Goal: Task Accomplishment & Management: Complete application form

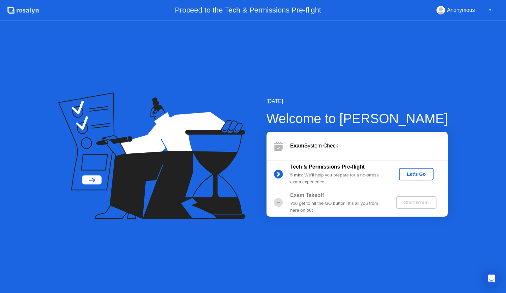
click at [427, 174] on div "Let's Go" at bounding box center [416, 174] width 29 height 5
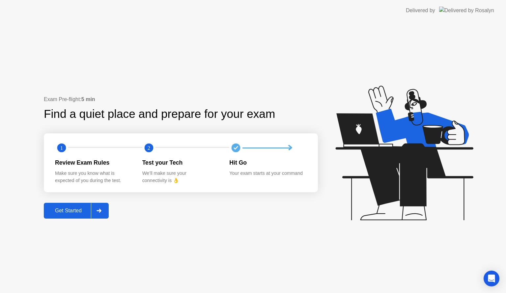
click at [57, 211] on div "Get Started" at bounding box center [68, 211] width 45 height 6
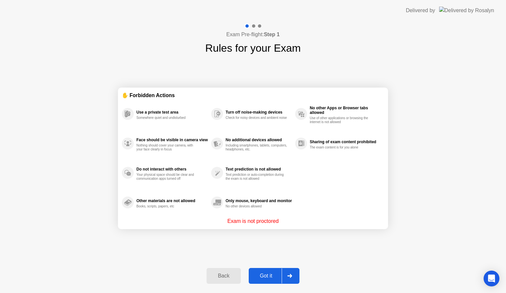
click at [263, 279] on div "Got it" at bounding box center [266, 276] width 31 height 6
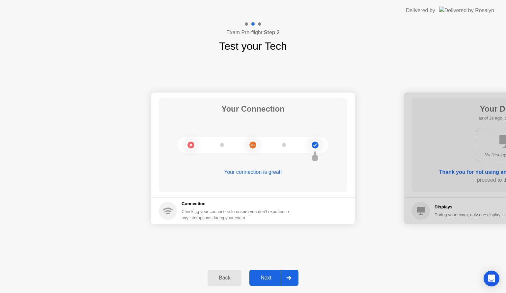
click at [265, 276] on div "Next" at bounding box center [265, 278] width 29 height 6
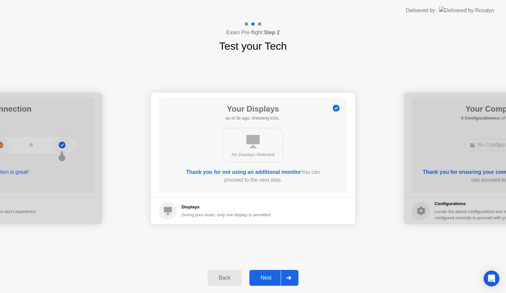
click at [272, 277] on div "Next" at bounding box center [265, 278] width 29 height 6
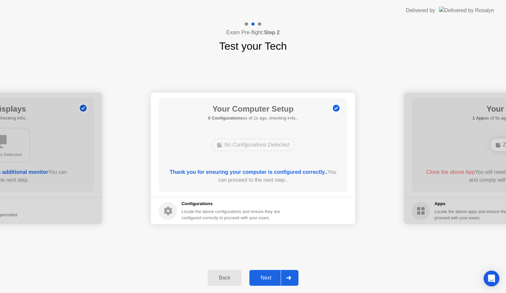
click at [272, 277] on div "Next" at bounding box center [265, 278] width 29 height 6
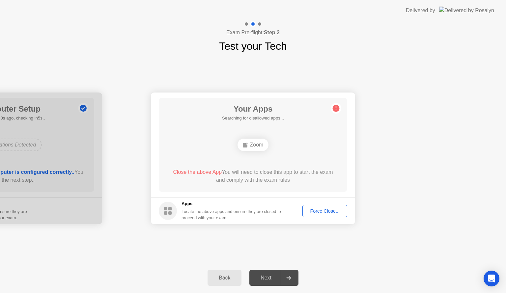
click at [255, 144] on div "Zoom" at bounding box center [253, 145] width 31 height 13
click at [336, 63] on div "Your Connection Your connection is great! Connection Checking your connection t…" at bounding box center [253, 158] width 506 height 209
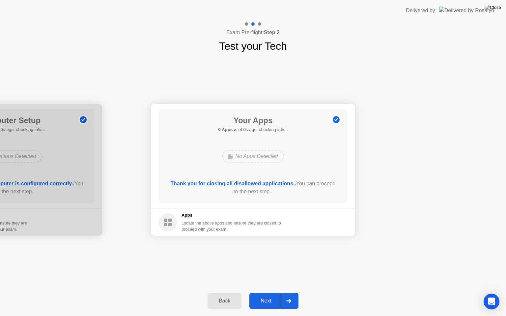
click at [262, 293] on button "Next" at bounding box center [273, 301] width 49 height 16
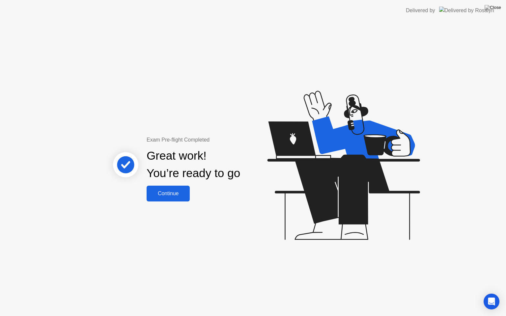
click at [166, 193] on div "Continue" at bounding box center [168, 194] width 39 height 6
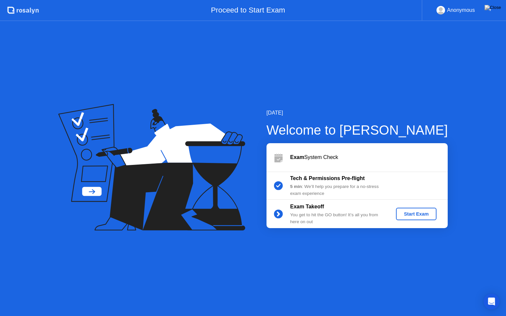
click at [161, 293] on div "[DATE] Welcome to [PERSON_NAME] Exam System Check Tech & Permissions Pre-flight…" at bounding box center [253, 168] width 506 height 295
click at [171, 293] on div "[DATE] Welcome to [PERSON_NAME] Exam System Check Tech & Permissions Pre-flight…" at bounding box center [253, 168] width 506 height 295
click at [506, 293] on div "[DATE] Welcome to [PERSON_NAME] Exam System Check Tech & Permissions Pre-flight…" at bounding box center [253, 168] width 506 height 295
click at [179, 248] on div "[DATE] Welcome to [PERSON_NAME] Exam System Check Tech & Permissions Pre-flight…" at bounding box center [253, 168] width 506 height 295
click at [416, 216] on div "Start Exam" at bounding box center [416, 214] width 35 height 5
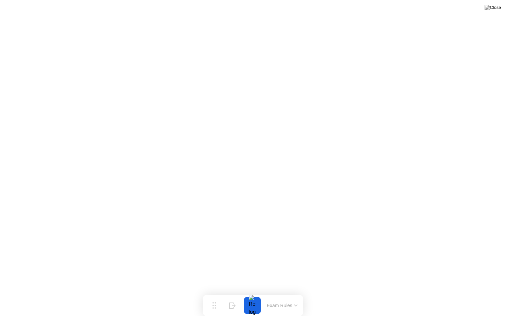
click at [279, 293] on button "Exam Rules" at bounding box center [282, 306] width 35 height 6
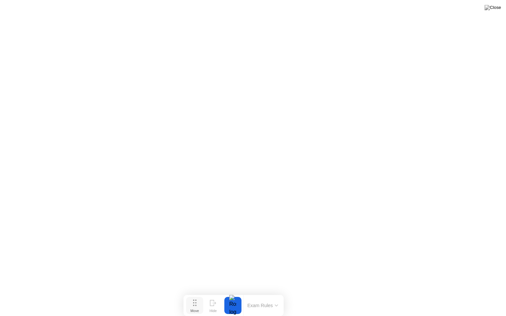
drag, startPoint x: 218, startPoint y: 306, endPoint x: 198, endPoint y: 307, distance: 19.5
click at [198, 293] on button "Move" at bounding box center [194, 305] width 17 height 17
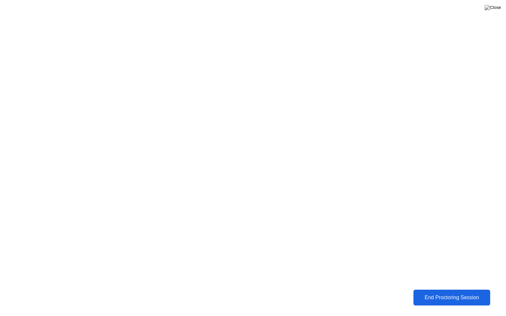
click at [441, 293] on button "End Proctoring Session" at bounding box center [451, 298] width 77 height 16
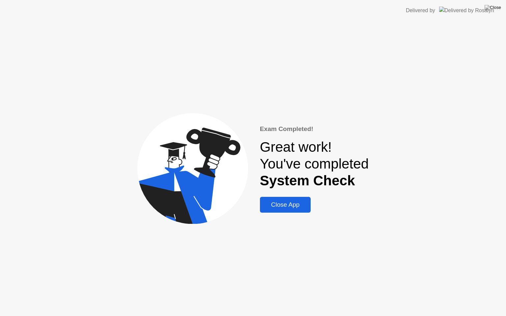
click at [299, 205] on div "Close App" at bounding box center [285, 204] width 47 height 7
